Goal: Obtain resource: Download file/media

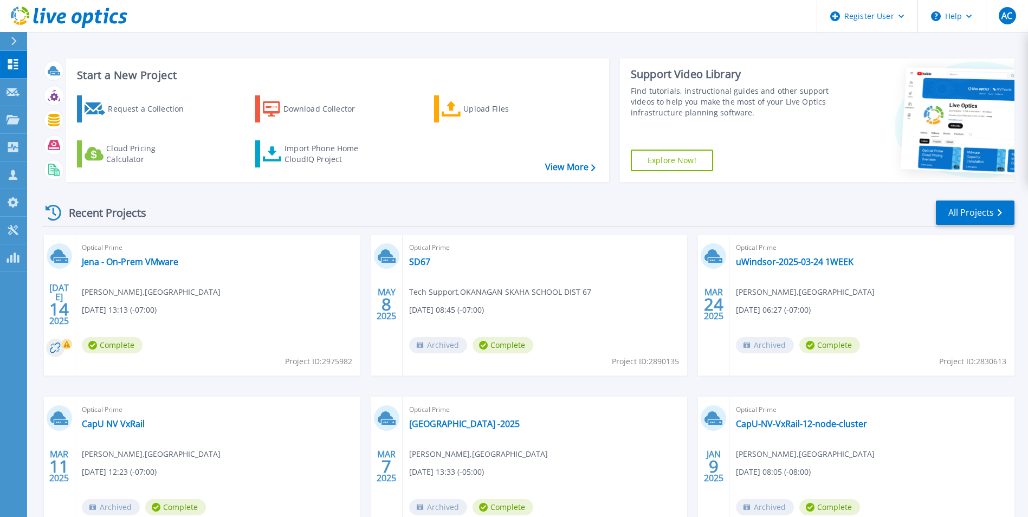
click at [17, 40] on div at bounding box center [18, 41] width 17 height 18
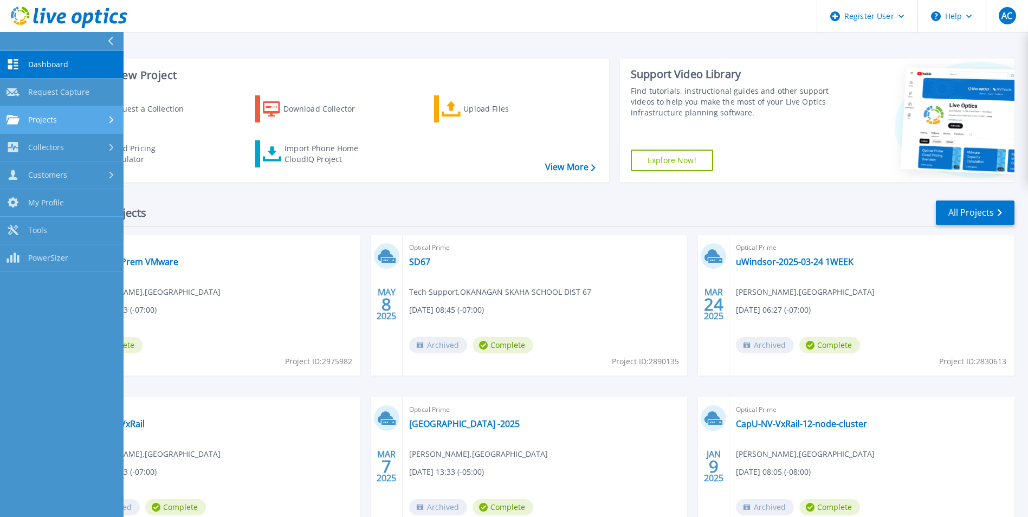
click at [74, 111] on link "Projects Projects" at bounding box center [62, 120] width 124 height 28
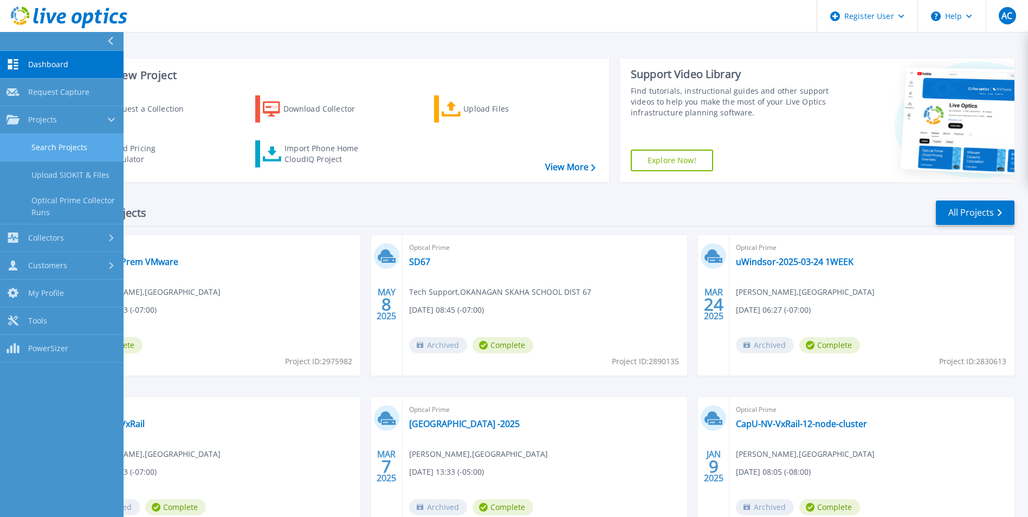
click at [98, 143] on link "Search Projects" at bounding box center [62, 148] width 124 height 28
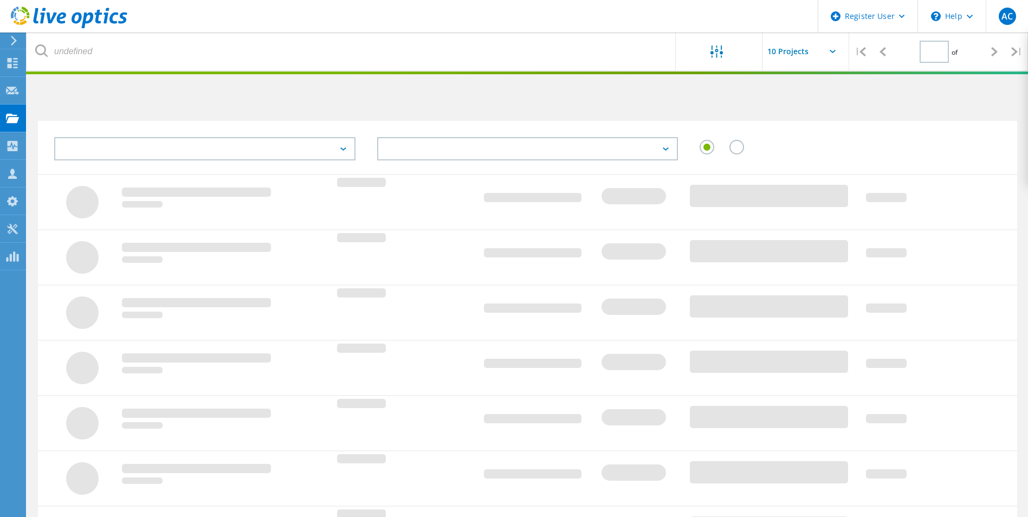
type input "1"
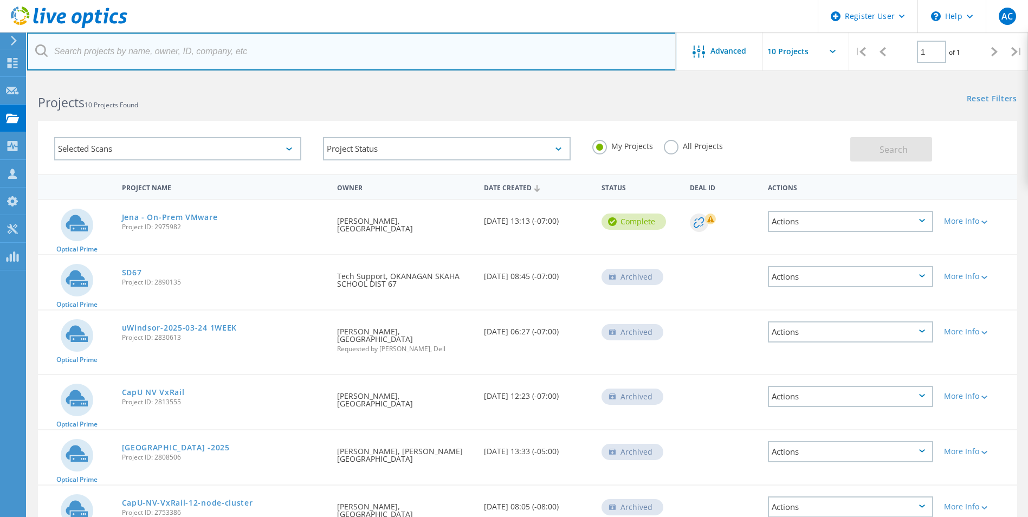
click at [222, 53] on input "text" at bounding box center [351, 52] width 649 height 38
paste input "2832784"
type input "2832784"
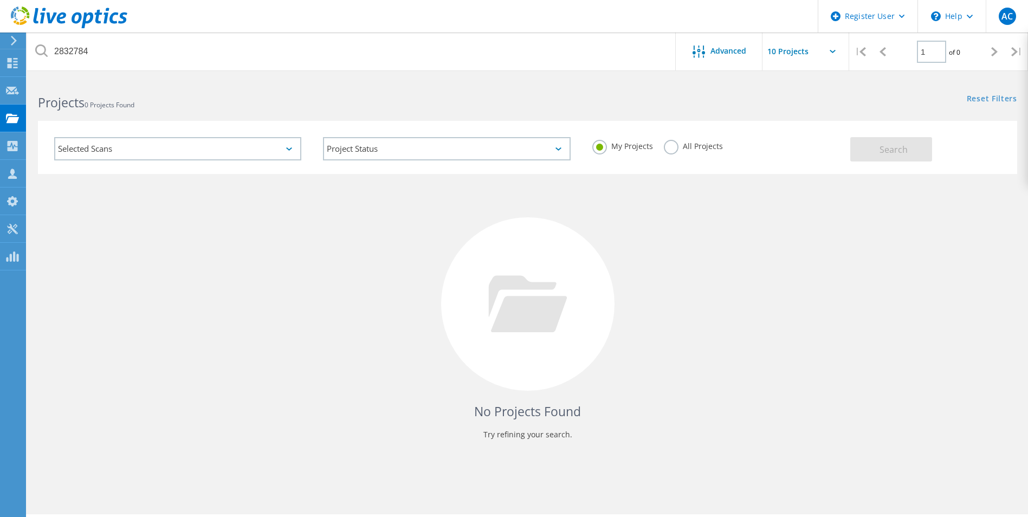
click at [677, 149] on label "All Projects" at bounding box center [693, 145] width 59 height 10
click at [0, 0] on input "All Projects" at bounding box center [0, 0] width 0 height 0
click at [875, 149] on button "Search" at bounding box center [892, 149] width 82 height 24
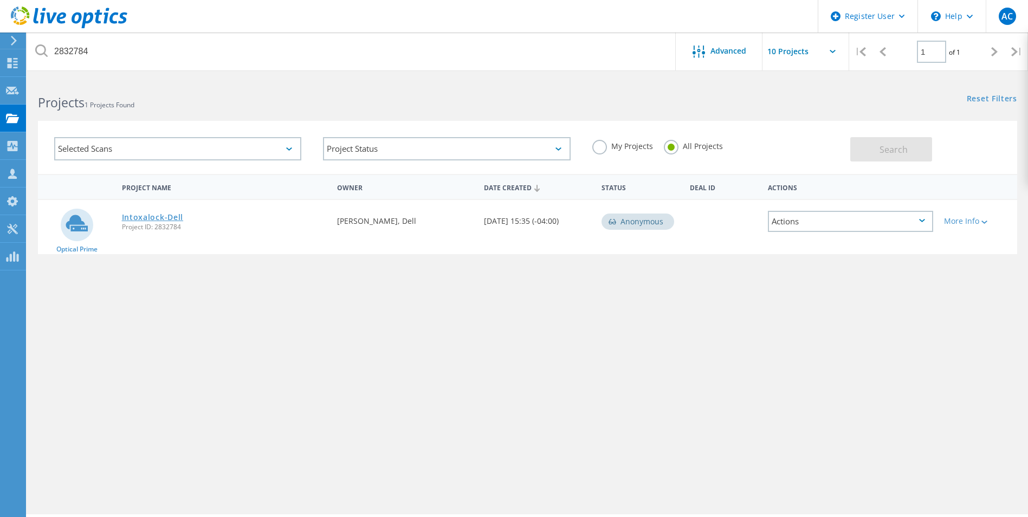
click at [157, 214] on link "Intoxalock-Dell" at bounding box center [153, 218] width 62 height 8
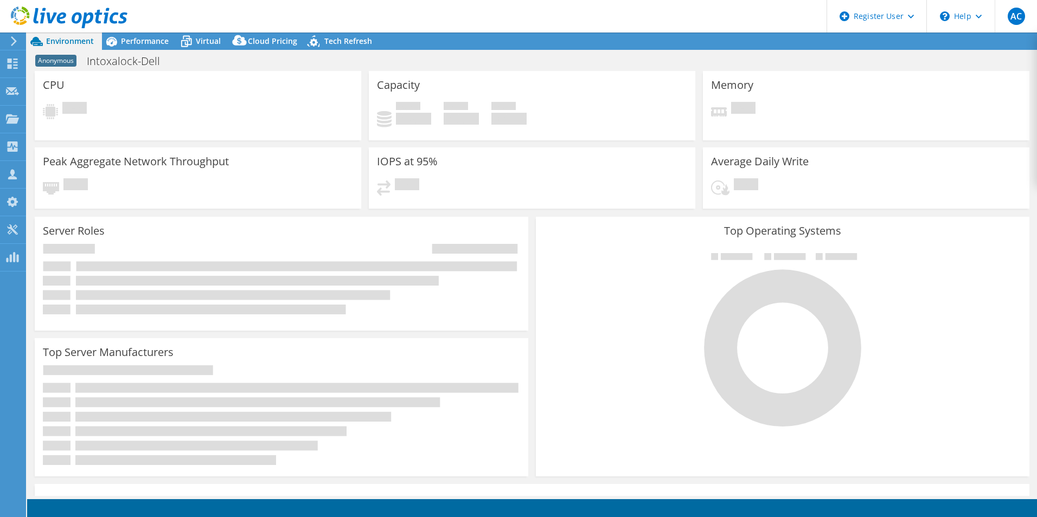
select select "USD"
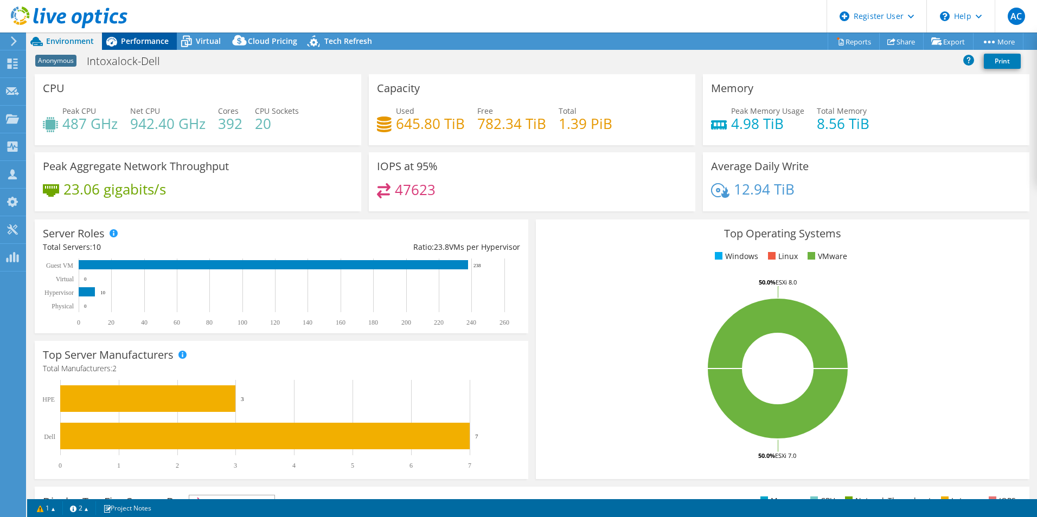
click at [144, 44] on span "Performance" at bounding box center [145, 41] width 48 height 10
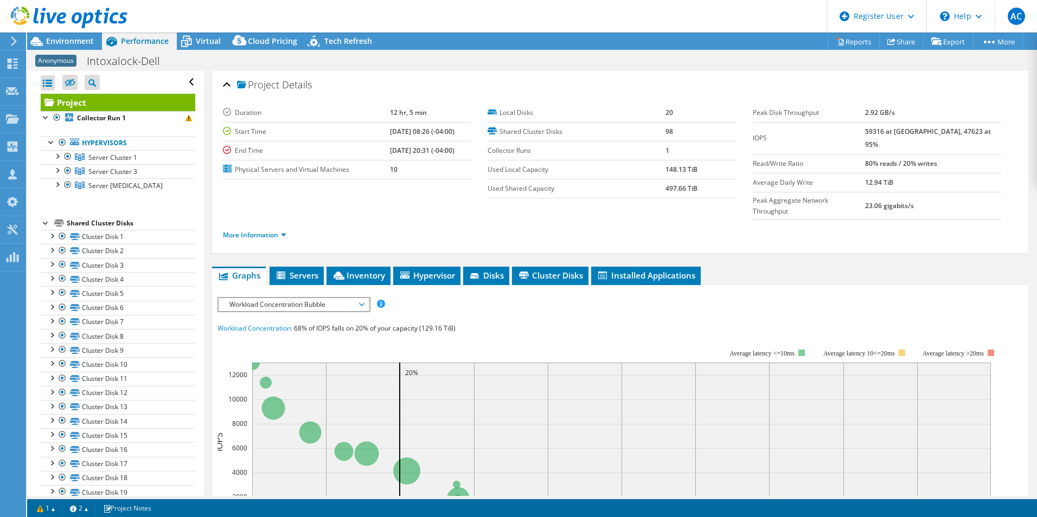
click at [304, 292] on div "IOPS Disk Throughput IO Size Latency Queue Depth CPU Percentage Memory Page Fau…" at bounding box center [619, 495] width 805 height 407
click at [314, 298] on span "Workload Concentration Bubble" at bounding box center [293, 304] width 139 height 13
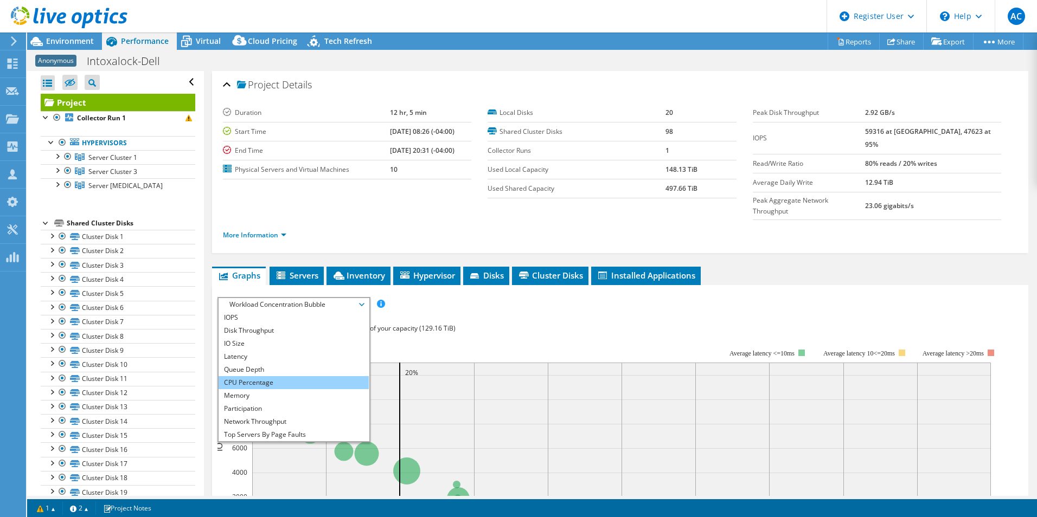
click at [314, 376] on li "CPU Percentage" at bounding box center [293, 382] width 150 height 13
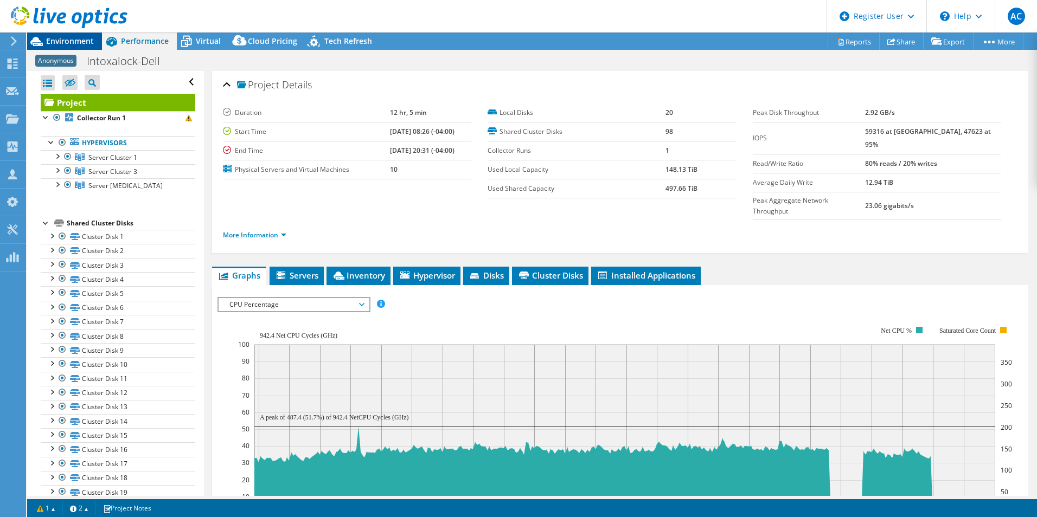
click at [78, 43] on span "Environment" at bounding box center [70, 41] width 48 height 10
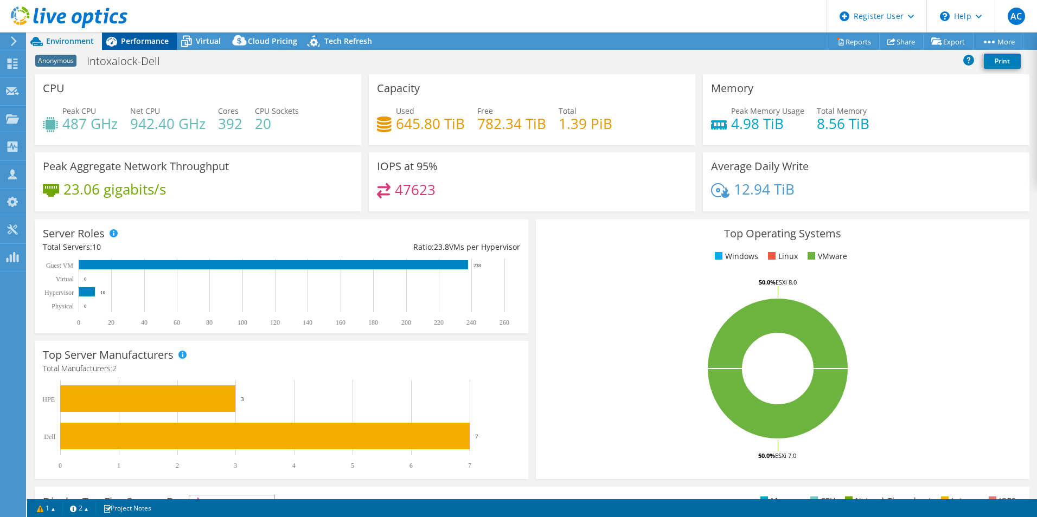
click at [133, 42] on span "Performance" at bounding box center [145, 41] width 48 height 10
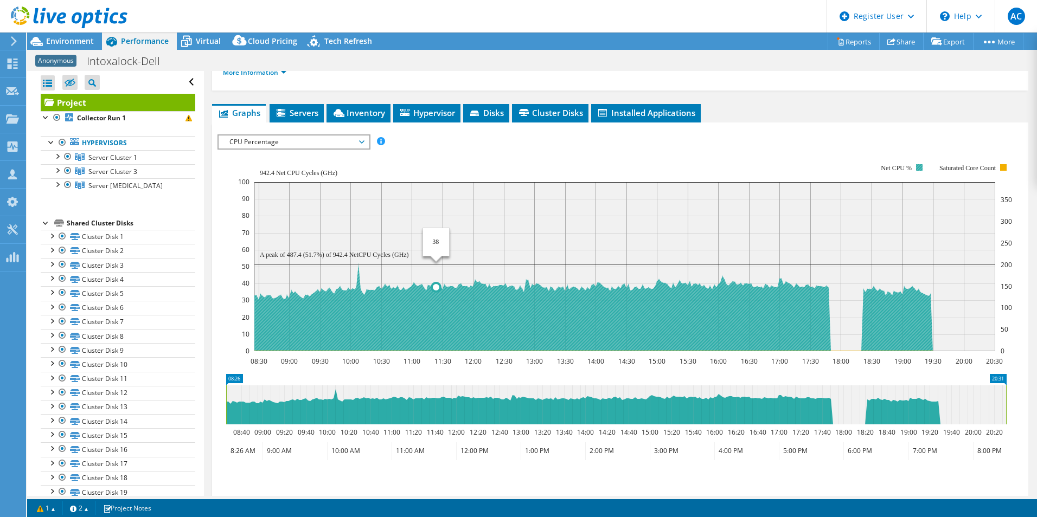
scroll to position [54, 0]
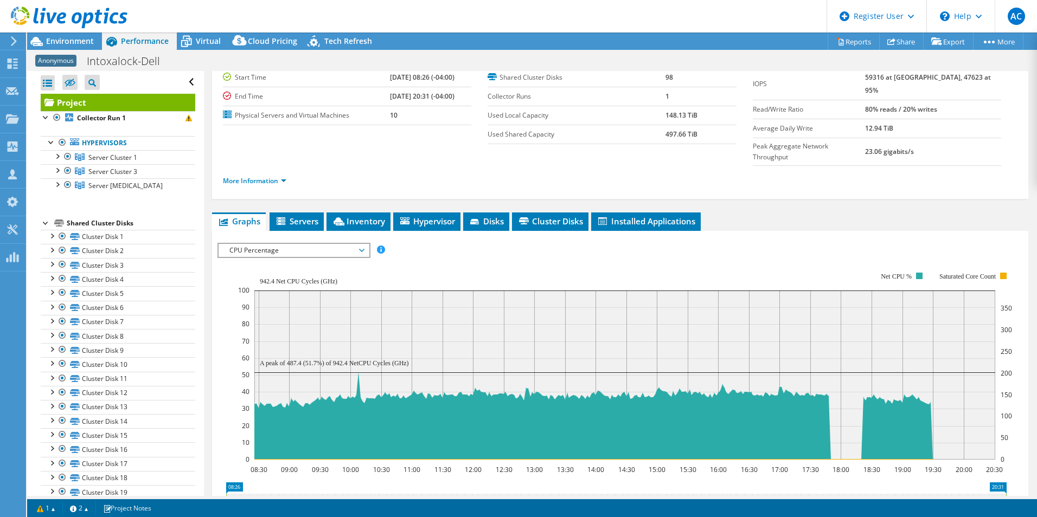
click at [342, 244] on span "CPU Percentage" at bounding box center [293, 250] width 139 height 13
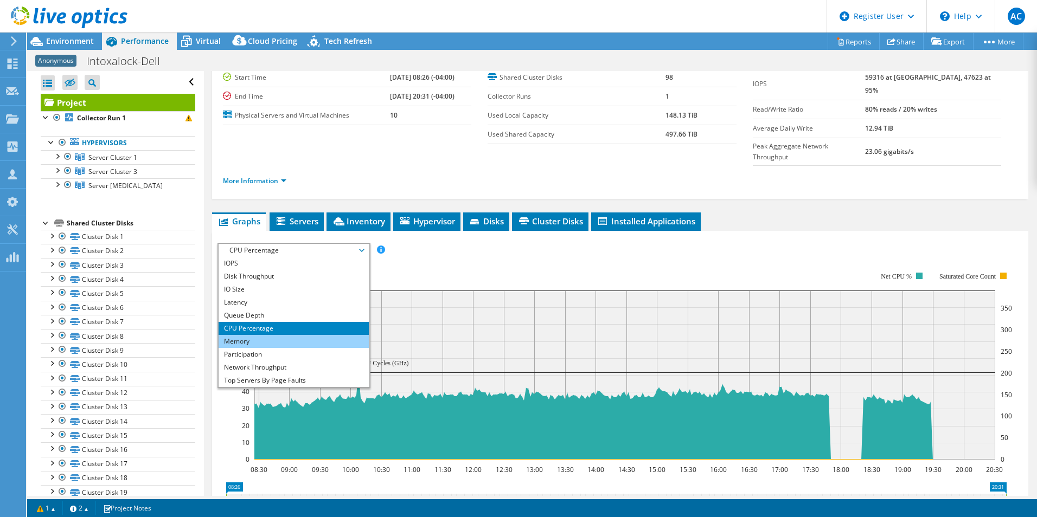
click at [338, 335] on li "Memory" at bounding box center [293, 341] width 150 height 13
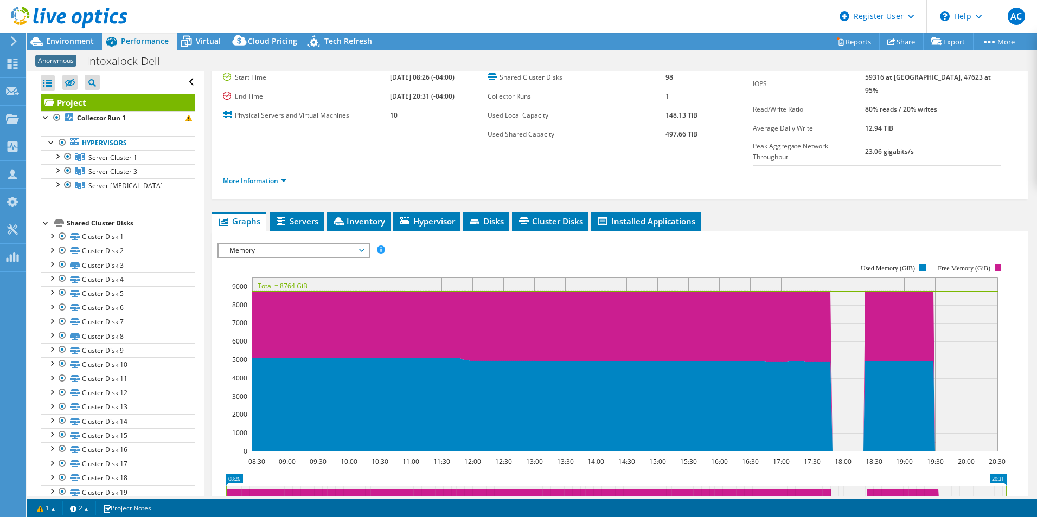
click at [329, 244] on span "Memory" at bounding box center [293, 250] width 139 height 13
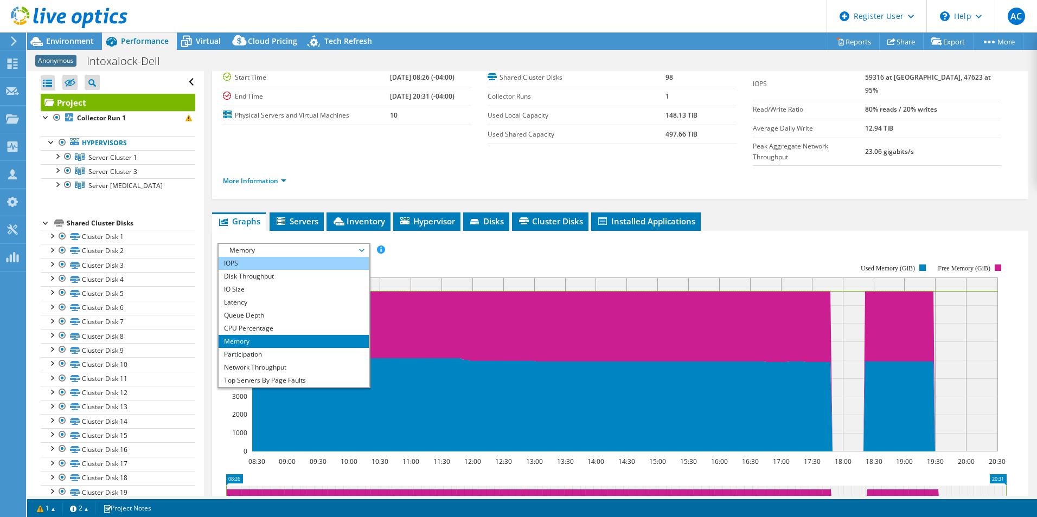
click at [316, 257] on li "IOPS" at bounding box center [293, 263] width 150 height 13
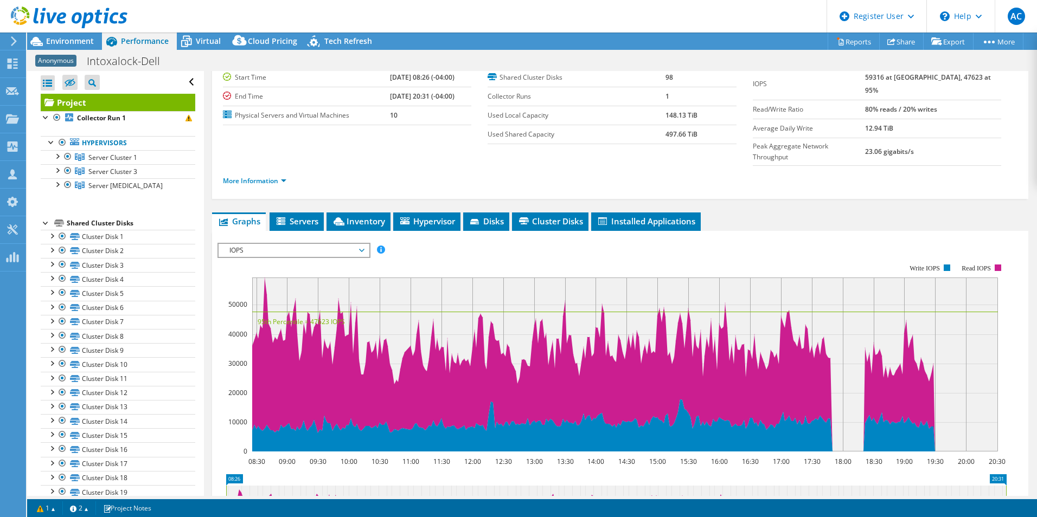
click at [321, 244] on span "IOPS" at bounding box center [293, 250] width 139 height 13
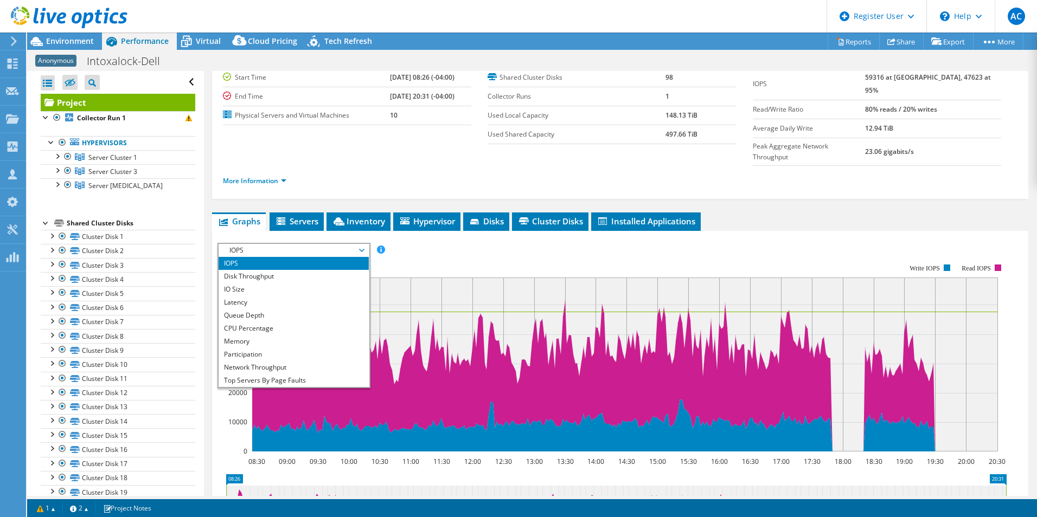
click at [339, 244] on span "IOPS" at bounding box center [293, 250] width 139 height 13
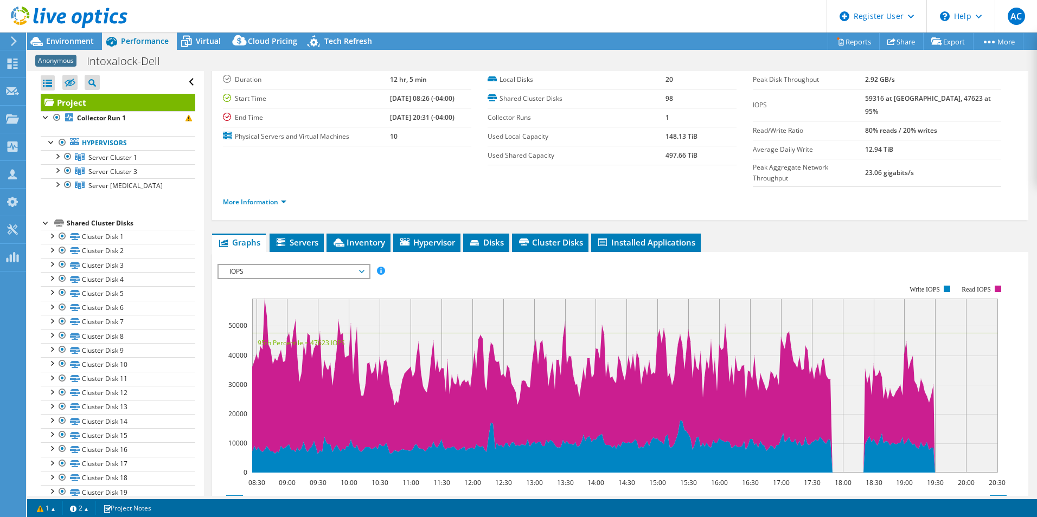
scroll to position [0, 0]
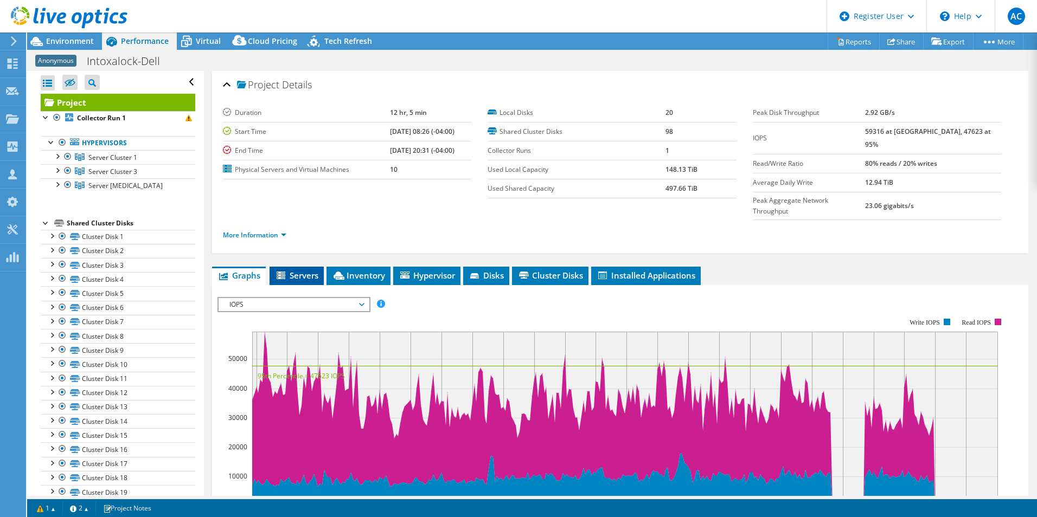
click at [286, 272] on icon at bounding box center [281, 276] width 11 height 9
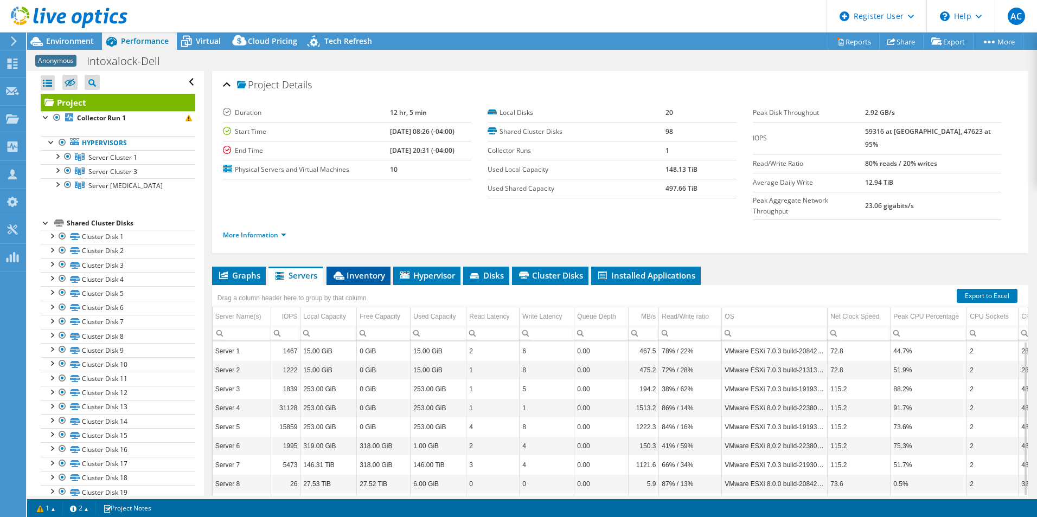
click at [357, 270] on span "Inventory" at bounding box center [358, 275] width 53 height 11
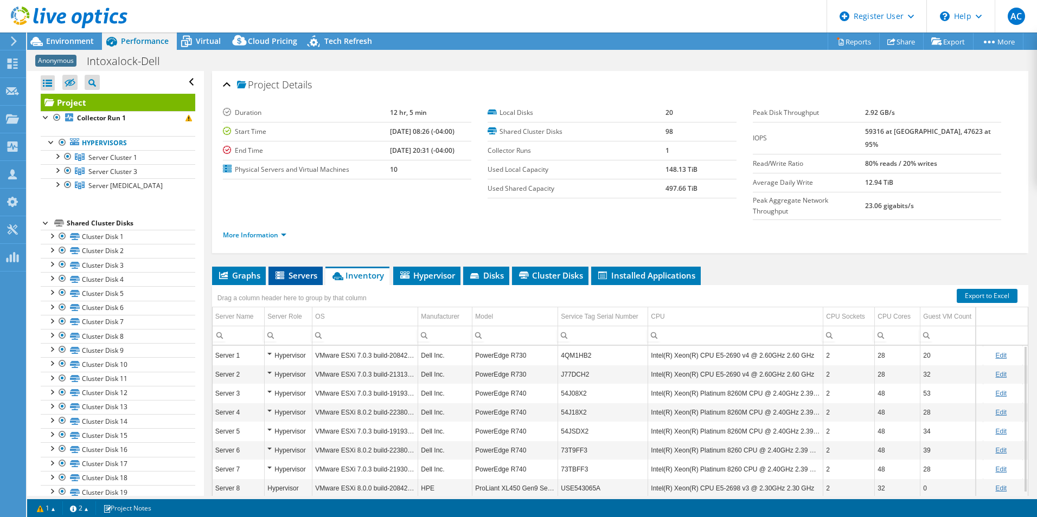
click at [288, 270] on span "Servers" at bounding box center [295, 275] width 43 height 11
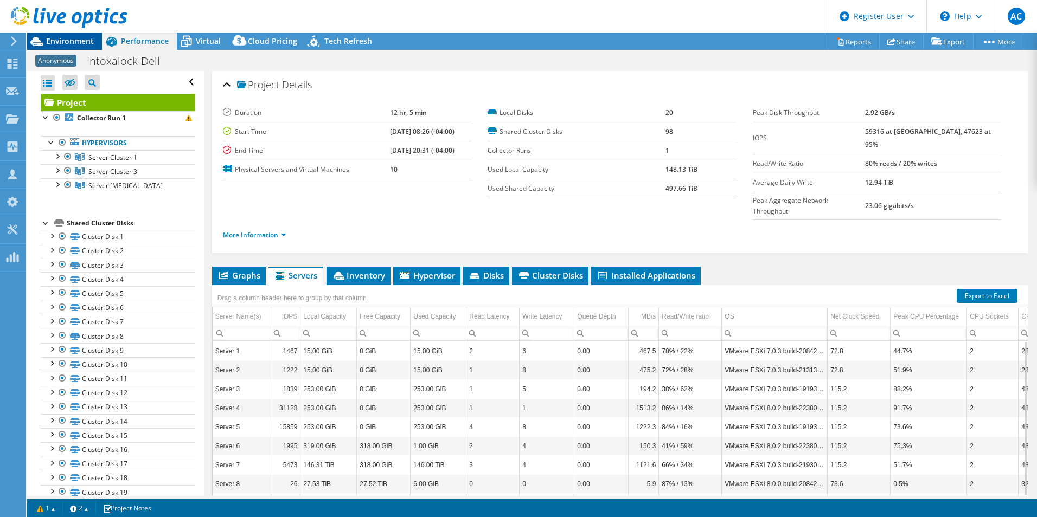
click at [70, 40] on span "Environment" at bounding box center [70, 41] width 48 height 10
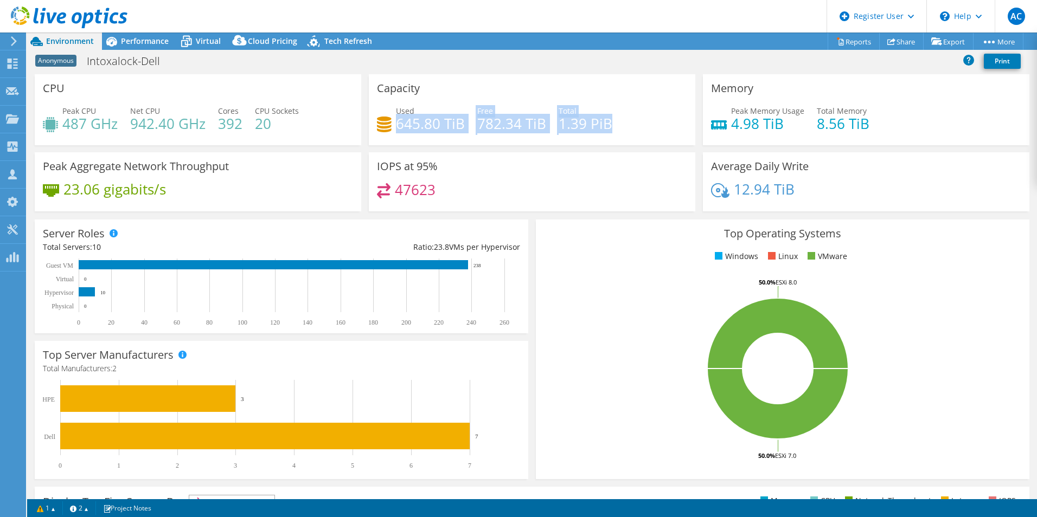
drag, startPoint x: 394, startPoint y: 127, endPoint x: 617, endPoint y: 125, distance: 223.9
click at [617, 125] on div "Used 645.80 TiB Free 782.34 TiB Total 1.39 PiB" at bounding box center [532, 122] width 310 height 35
drag, startPoint x: 617, startPoint y: 125, endPoint x: 568, endPoint y: 196, distance: 86.3
click at [568, 196] on div "47623" at bounding box center [532, 194] width 310 height 23
drag, startPoint x: 396, startPoint y: 127, endPoint x: 619, endPoint y: 133, distance: 223.5
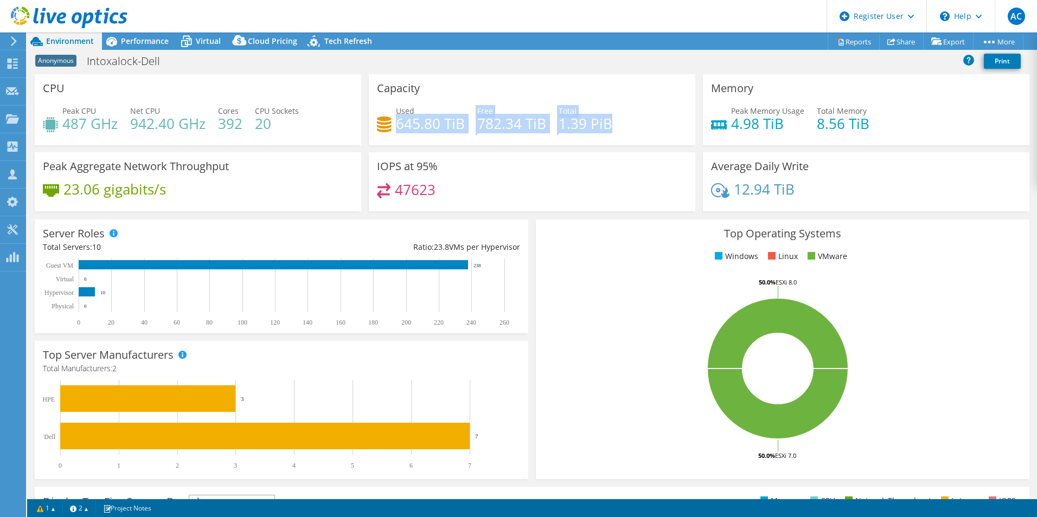
click at [619, 133] on div "Used 645.80 TiB Free 782.34 TiB Total 1.39 PiB" at bounding box center [532, 122] width 310 height 35
drag, startPoint x: 619, startPoint y: 133, endPoint x: 609, endPoint y: 185, distance: 52.4
click at [609, 185] on div "47623" at bounding box center [532, 194] width 310 height 23
drag, startPoint x: 395, startPoint y: 125, endPoint x: 648, endPoint y: 122, distance: 253.2
click at [637, 122] on div "Used 645.80 TiB Free 782.34 TiB Total 1.39 PiB" at bounding box center [532, 122] width 310 height 35
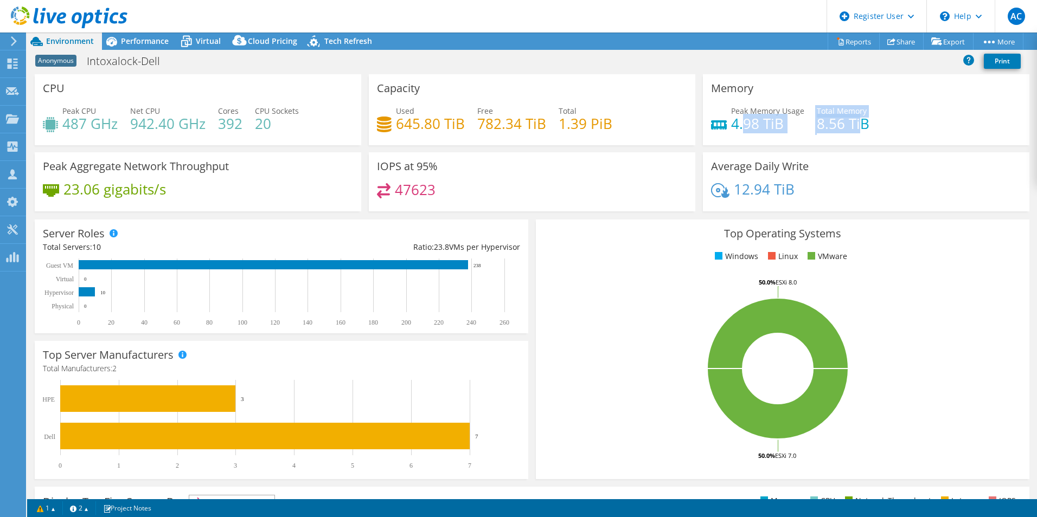
drag, startPoint x: 648, startPoint y: 122, endPoint x: 853, endPoint y: 119, distance: 204.9
click at [853, 119] on div "Peak Memory Usage 4.98 TiB Total Memory 8.56 TiB" at bounding box center [866, 122] width 310 height 35
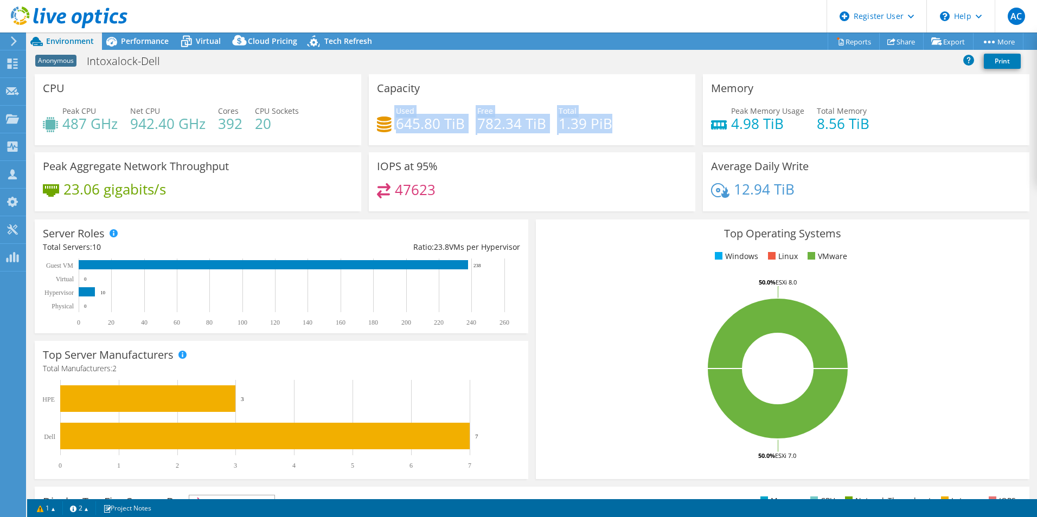
drag, startPoint x: 392, startPoint y: 125, endPoint x: 622, endPoint y: 137, distance: 230.1
click at [622, 137] on div "Used 645.80 TiB Free 782.34 TiB Total 1.39 PiB" at bounding box center [532, 122] width 310 height 35
click at [568, 217] on div "Top Operating Systems Windows Linux VMware 50.0% ESXi 7.0 50.0% ESXi 8.0" at bounding box center [782, 349] width 501 height 267
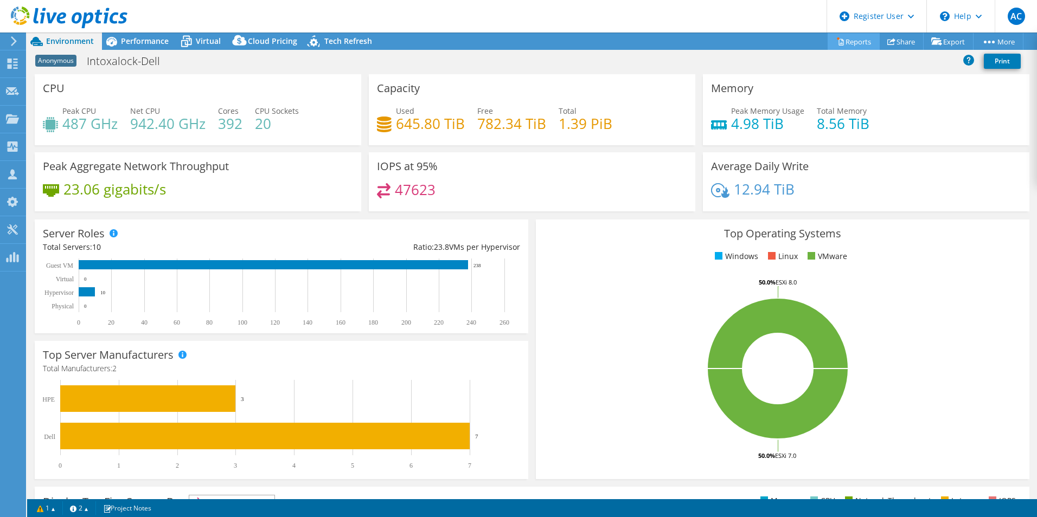
click at [844, 37] on link "Reports" at bounding box center [853, 41] width 52 height 17
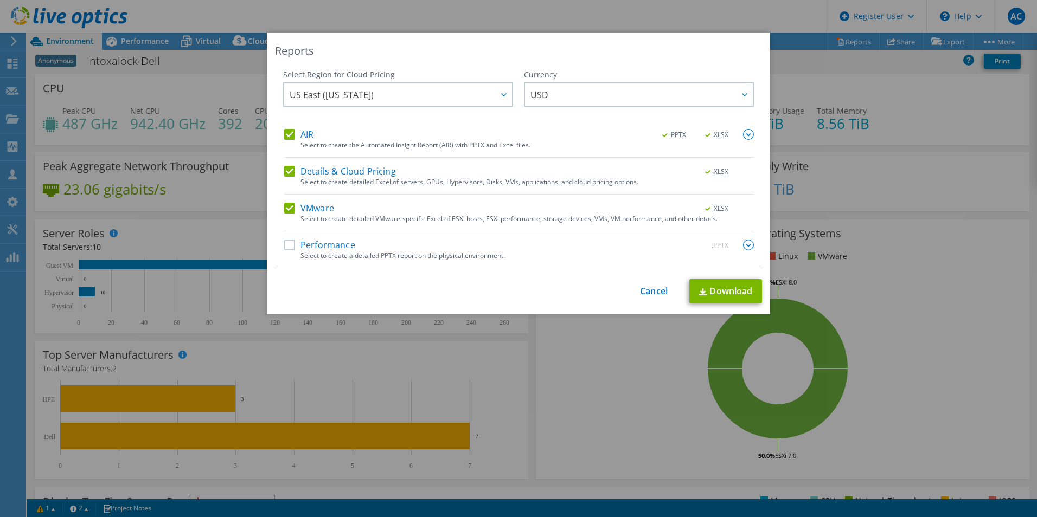
click at [285, 178] on div "Details & Cloud Pricing .XLSX" at bounding box center [518, 172] width 469 height 12
click at [284, 203] on label "VMware" at bounding box center [309, 208] width 50 height 11
click at [0, 0] on input "VMware" at bounding box center [0, 0] width 0 height 0
click at [292, 172] on label "Details & Cloud Pricing" at bounding box center [340, 171] width 112 height 11
click at [0, 0] on input "Details & Cloud Pricing" at bounding box center [0, 0] width 0 height 0
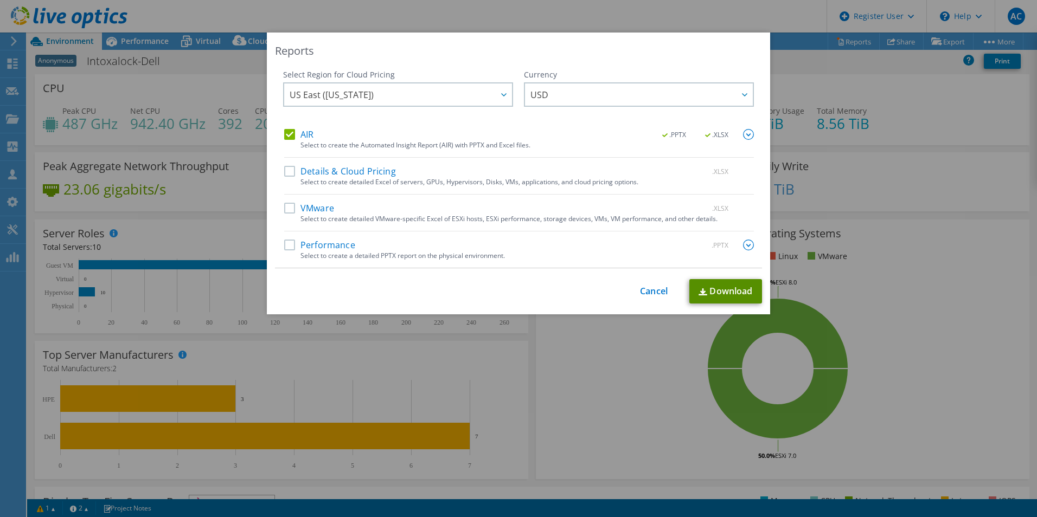
click at [712, 294] on link "Download" at bounding box center [725, 291] width 73 height 24
click at [652, 288] on link "Cancel" at bounding box center [654, 291] width 28 height 10
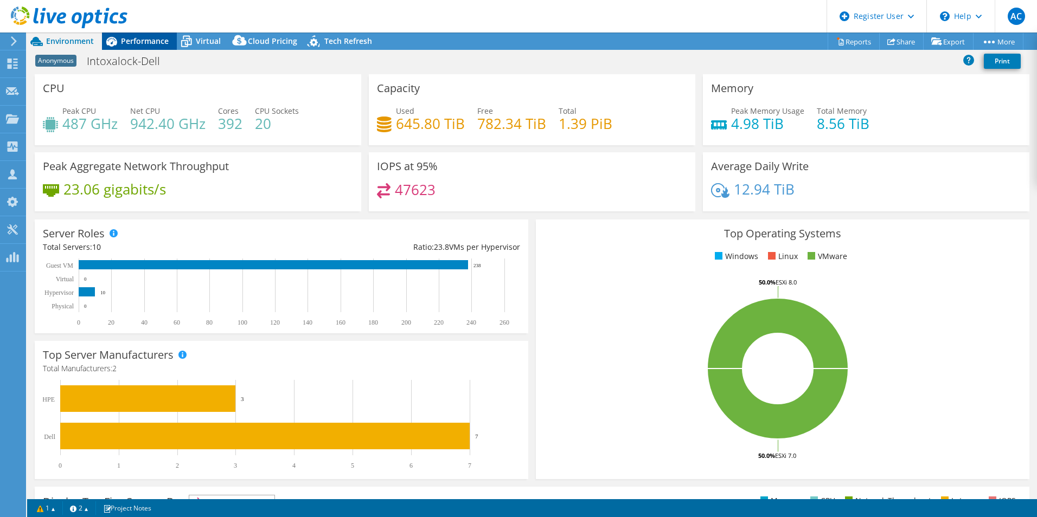
click at [125, 46] on div "Performance" at bounding box center [139, 41] width 75 height 17
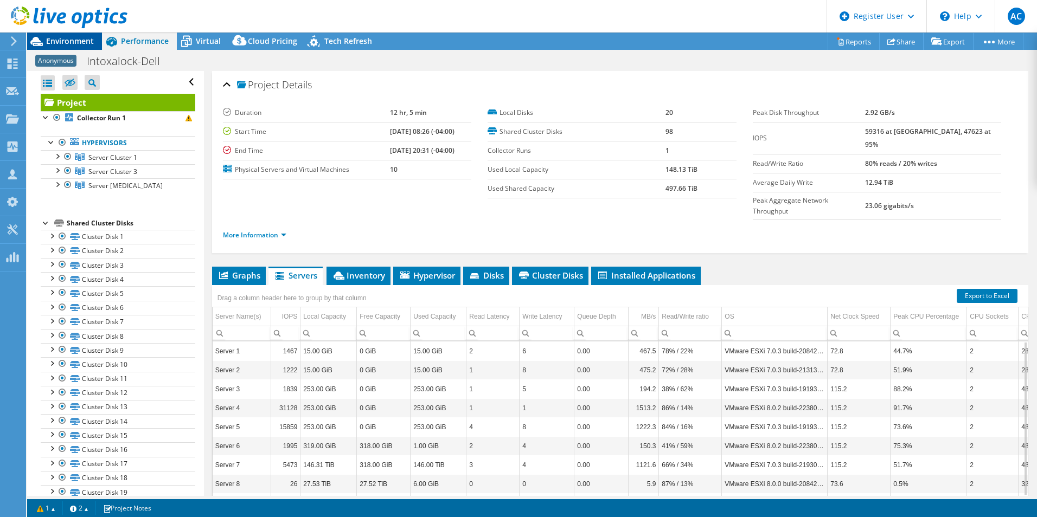
click at [62, 45] on span "Environment" at bounding box center [70, 41] width 48 height 10
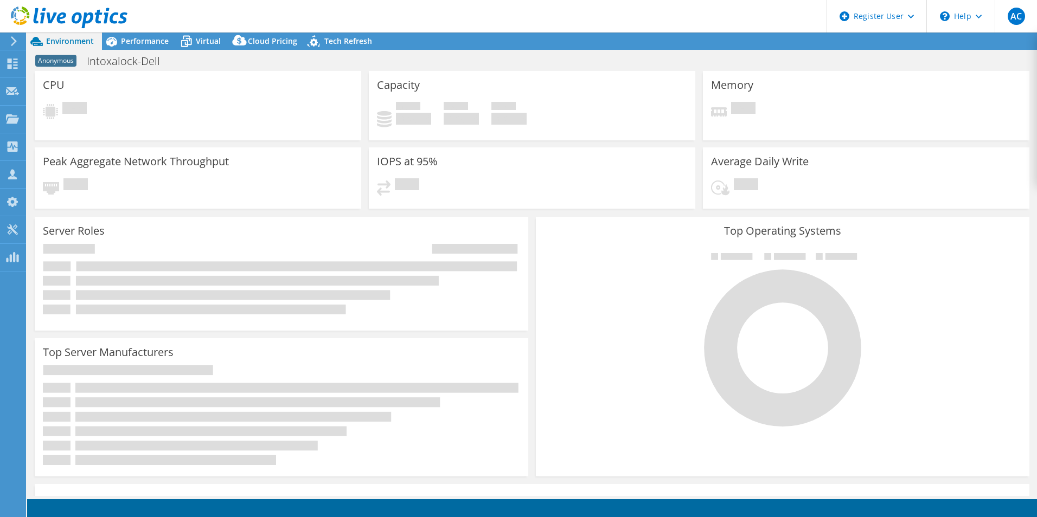
select select "USD"
